Goal: Entertainment & Leisure: Consume media (video, audio)

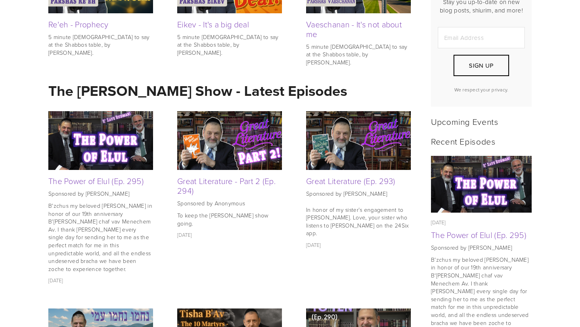
scroll to position [261, 0]
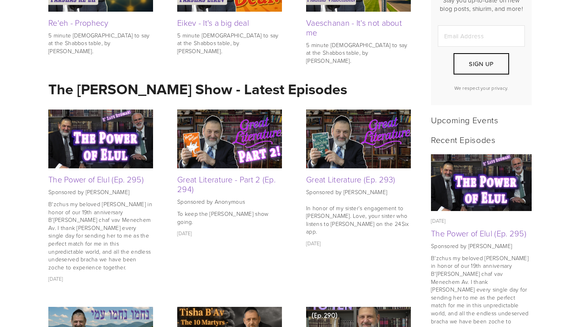
click at [226, 140] on img at bounding box center [229, 139] width 105 height 59
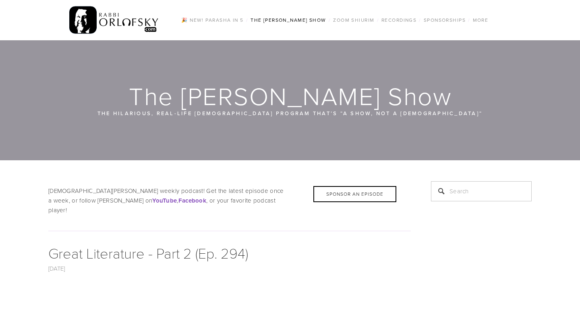
scroll to position [271, 0]
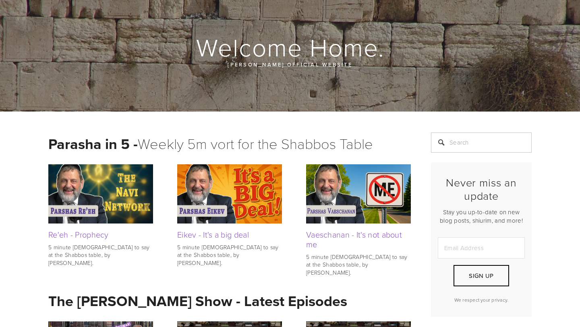
scroll to position [52, 0]
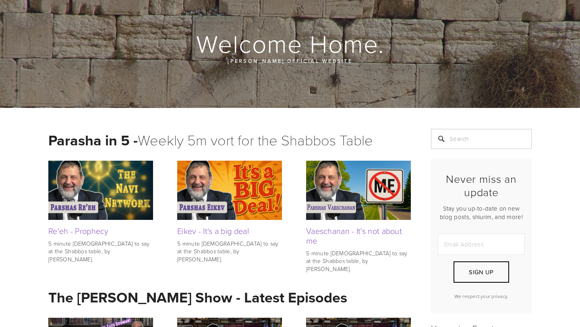
click at [120, 193] on img at bounding box center [100, 190] width 105 height 59
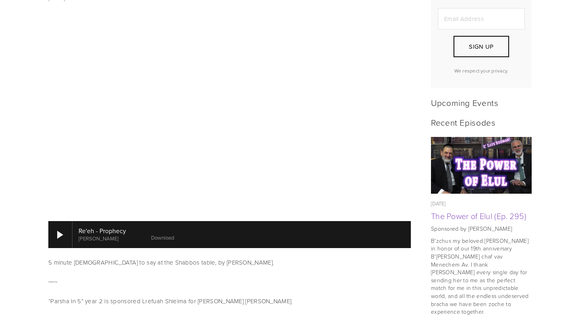
scroll to position [275, 0]
